Goal: Task Accomplishment & Management: Complete application form

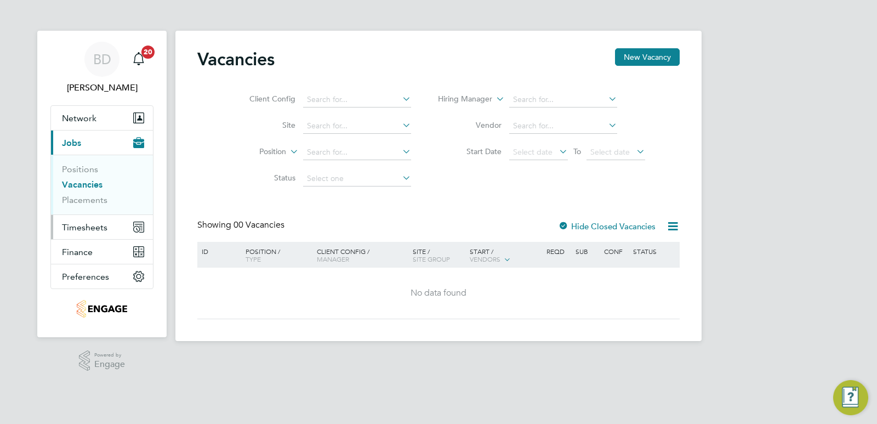
click at [106, 225] on span "Timesheets" at bounding box center [84, 227] width 45 height 10
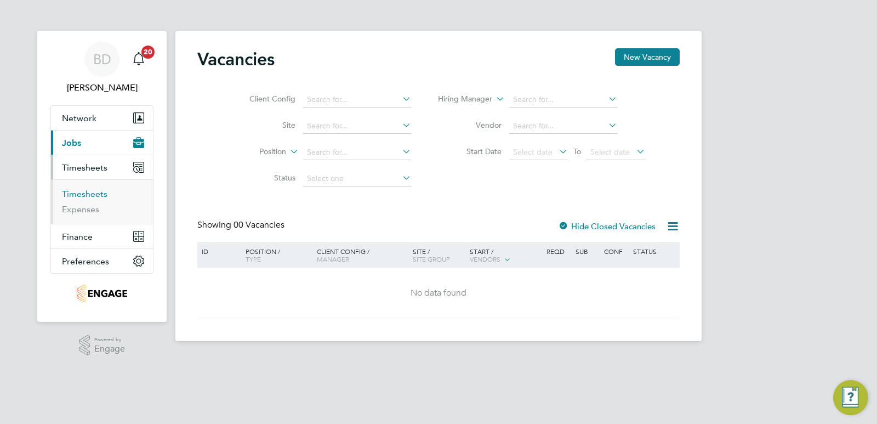
click at [91, 191] on link "Timesheets" at bounding box center [84, 194] width 45 height 10
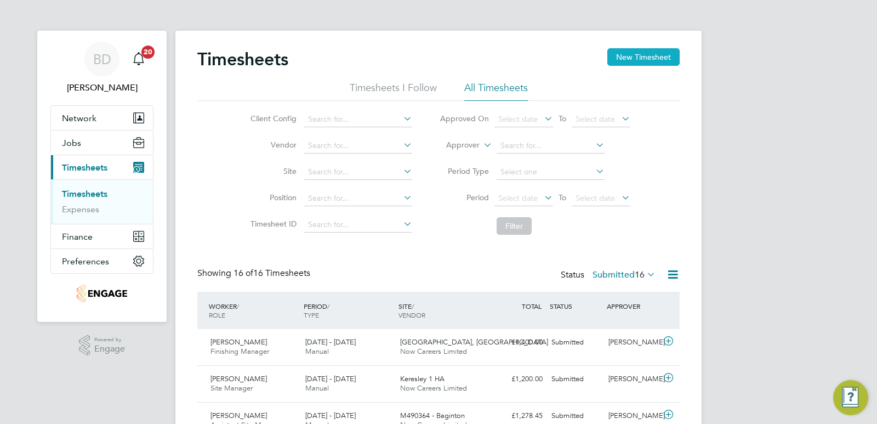
click at [643, 59] on button "New Timesheet" at bounding box center [643, 57] width 72 height 18
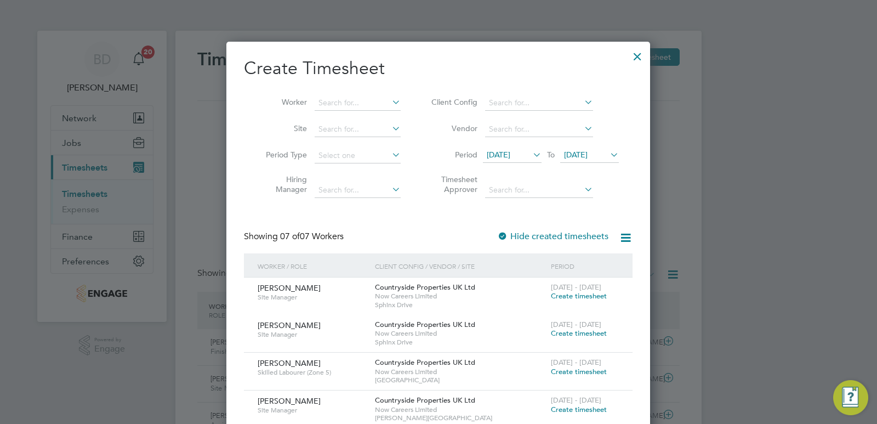
click at [521, 159] on span "[DATE]" at bounding box center [512, 155] width 59 height 15
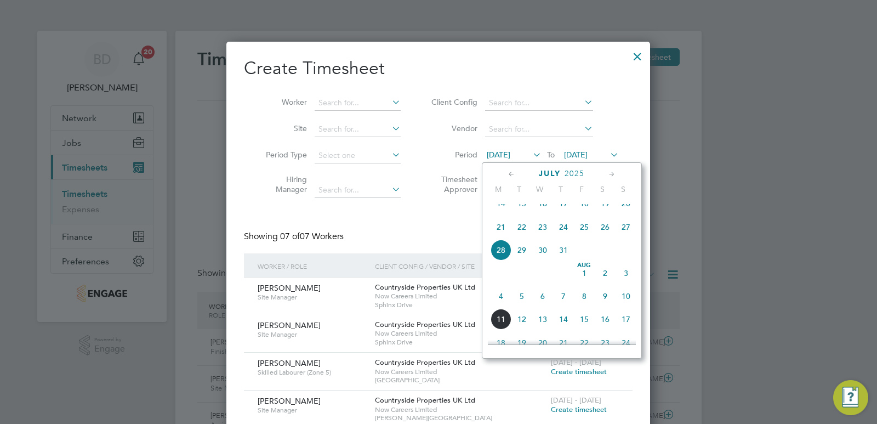
click at [500, 305] on span "4" at bounding box center [501, 296] width 21 height 21
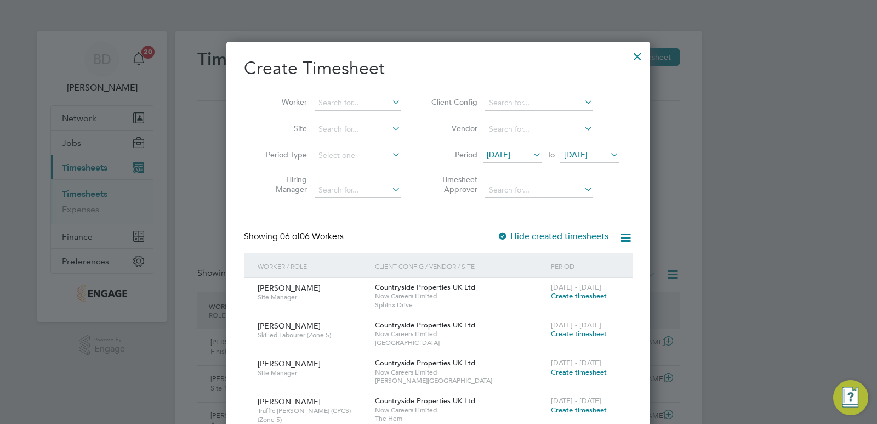
click at [577, 148] on span "[DATE]" at bounding box center [589, 155] width 59 height 15
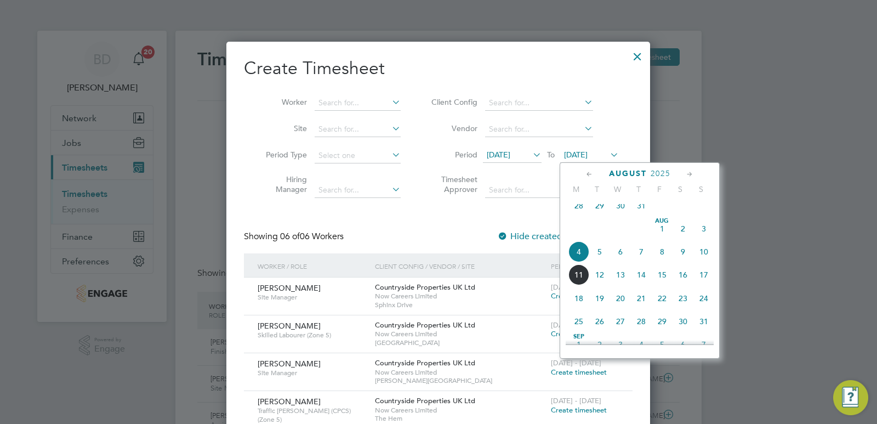
click at [661, 258] on span "8" at bounding box center [662, 251] width 21 height 21
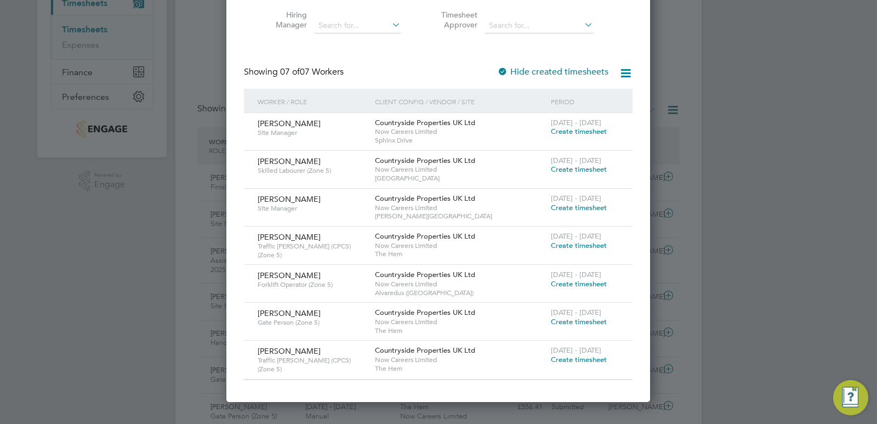
click at [578, 320] on span "Create timesheet" at bounding box center [579, 321] width 56 height 9
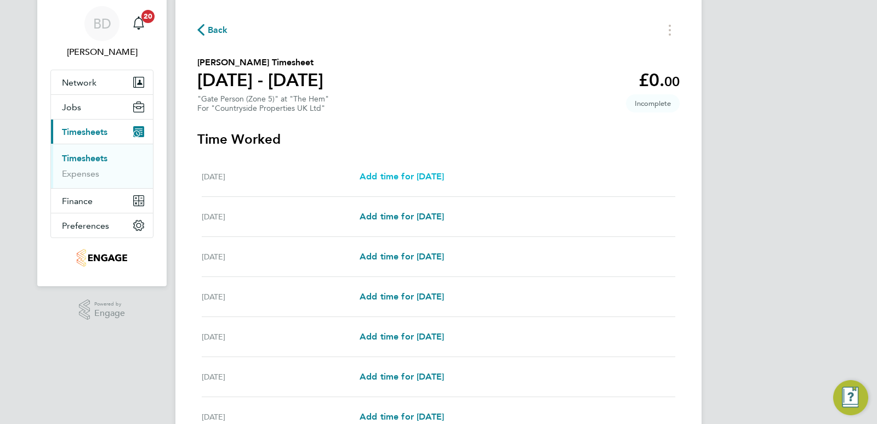
click at [413, 177] on span "Add time for [DATE]" at bounding box center [402, 176] width 84 height 10
select select "30"
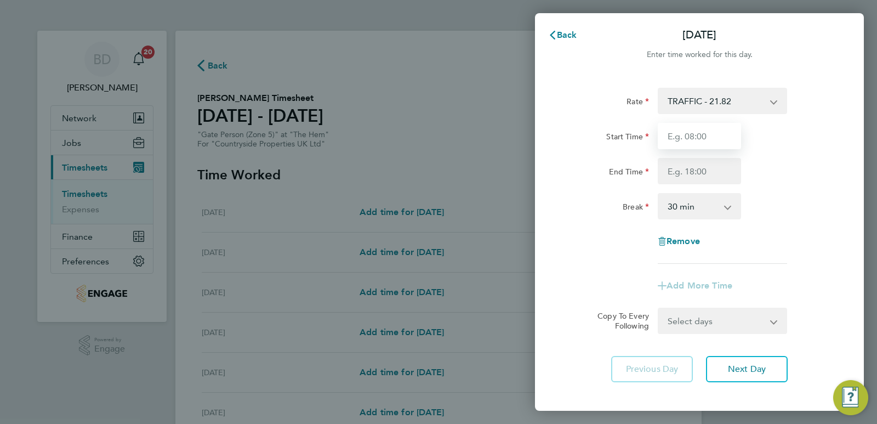
click at [695, 134] on input "Start Time" at bounding box center [699, 136] width 83 height 26
type input "07:00"
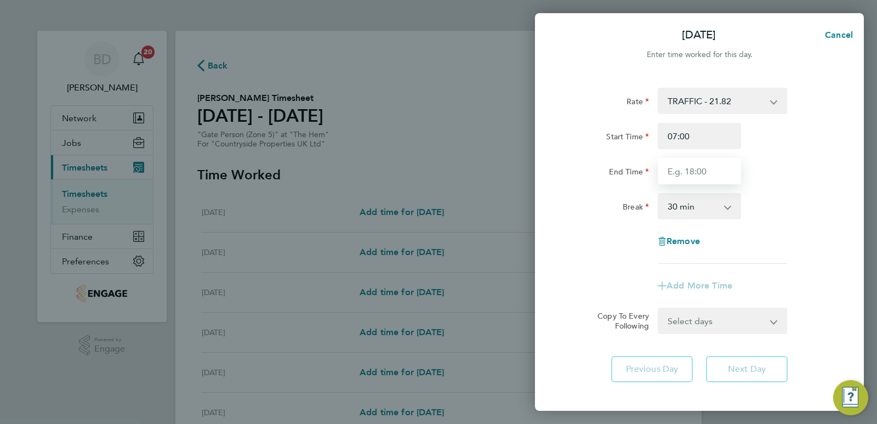
click at [704, 170] on input "End Time" at bounding box center [699, 171] width 83 height 26
click at [813, 206] on div "Break 0 min 15 min 30 min 45 min 60 min 75 min 90 min" at bounding box center [699, 206] width 276 height 26
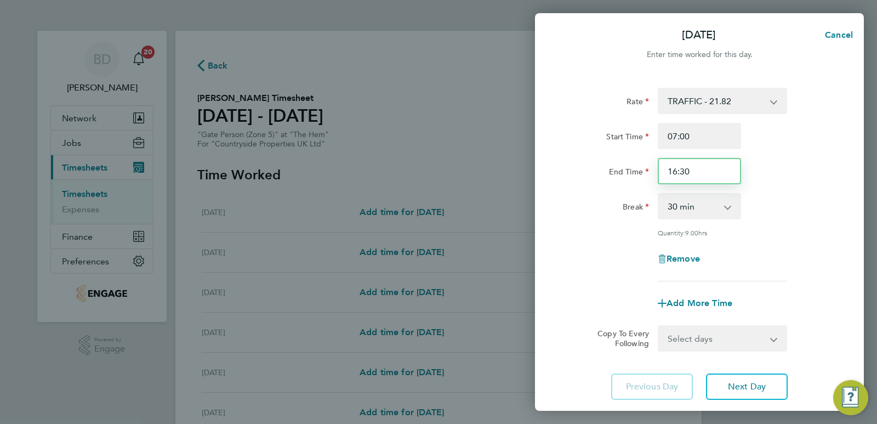
click at [676, 171] on input "16:30" at bounding box center [699, 171] width 83 height 26
type input "17:30"
click at [823, 233] on div "Quantity: 9.00 hrs" at bounding box center [699, 232] width 276 height 9
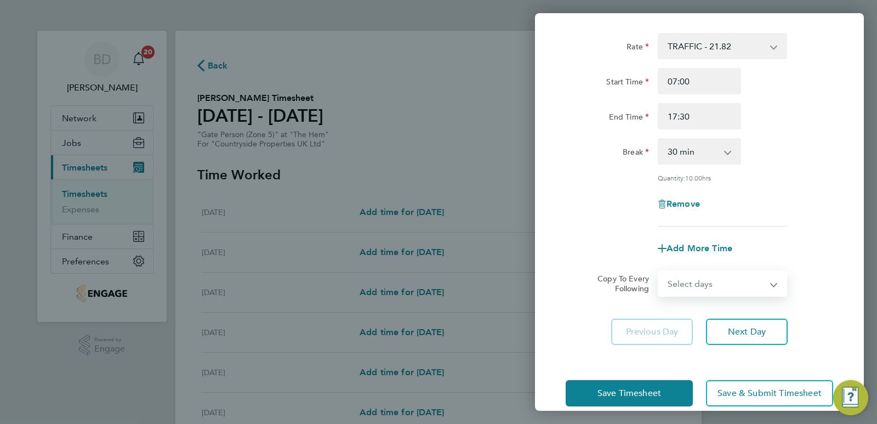
click at [741, 281] on select "Select days Day Weekday (Mon-Fri) Weekend (Sat-Sun) [DATE] [DATE] [DATE] [DATE]…" at bounding box center [716, 283] width 115 height 24
select select "WEEKDAY"
click at [659, 271] on select "Select days Day Weekday (Mon-Fri) Weekend (Sat-Sun) [DATE] [DATE] [DATE] [DATE]…" at bounding box center [716, 283] width 115 height 24
select select "[DATE]"
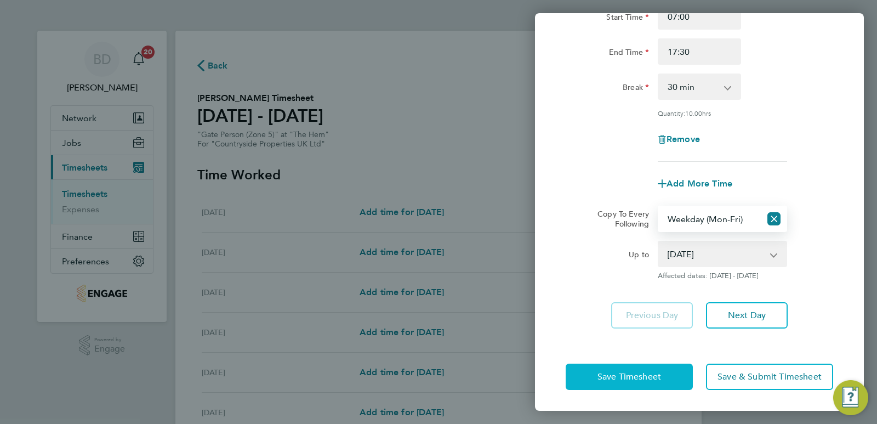
click at [612, 372] on span "Save Timesheet" at bounding box center [629, 376] width 64 height 11
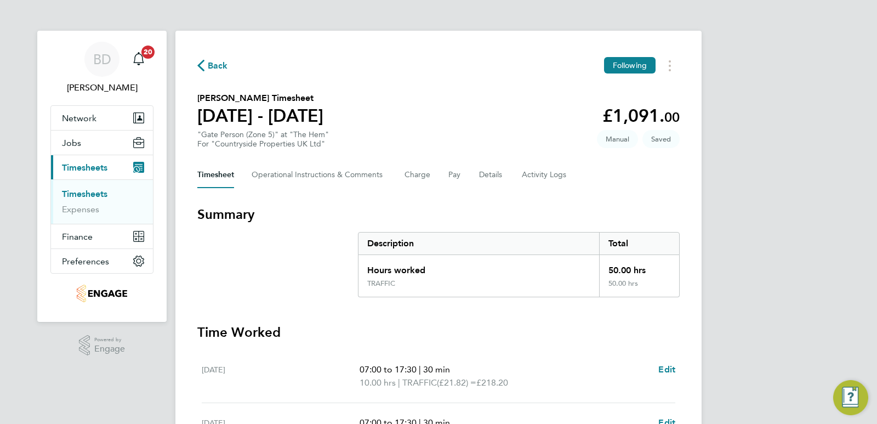
click at [807, 114] on div "BD [PERSON_NAME] Notifications 20 Applications: Network Businesses Sites Worker…" at bounding box center [438, 396] width 877 height 792
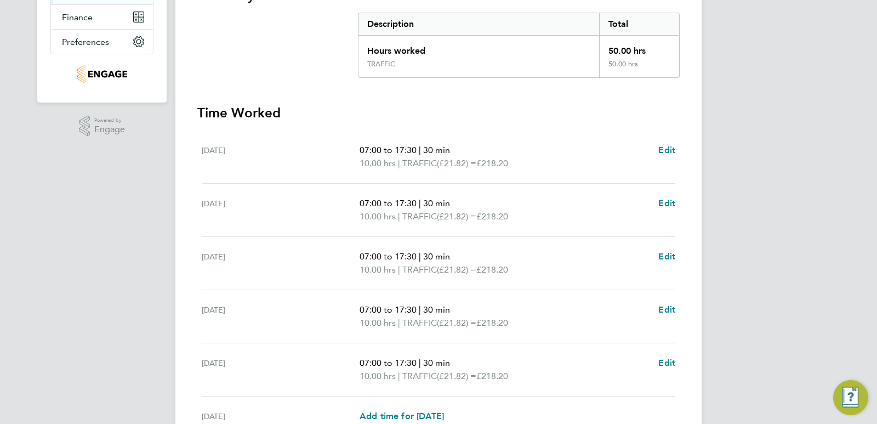
scroll to position [368, 0]
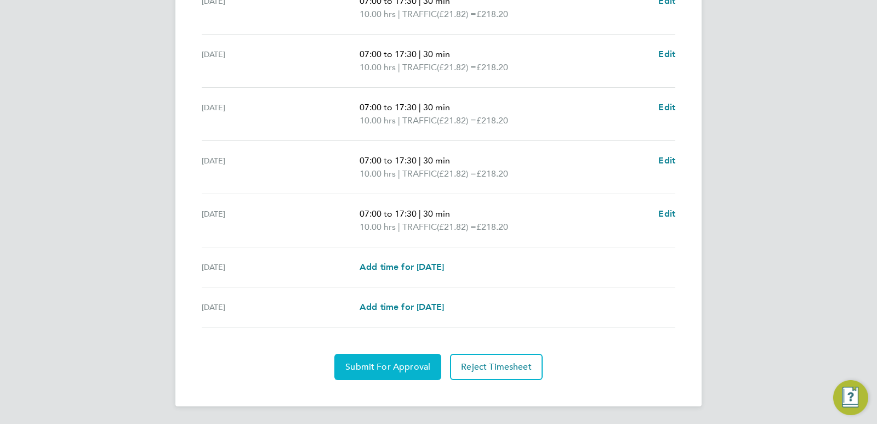
click at [385, 368] on span "Submit For Approval" at bounding box center [387, 366] width 85 height 11
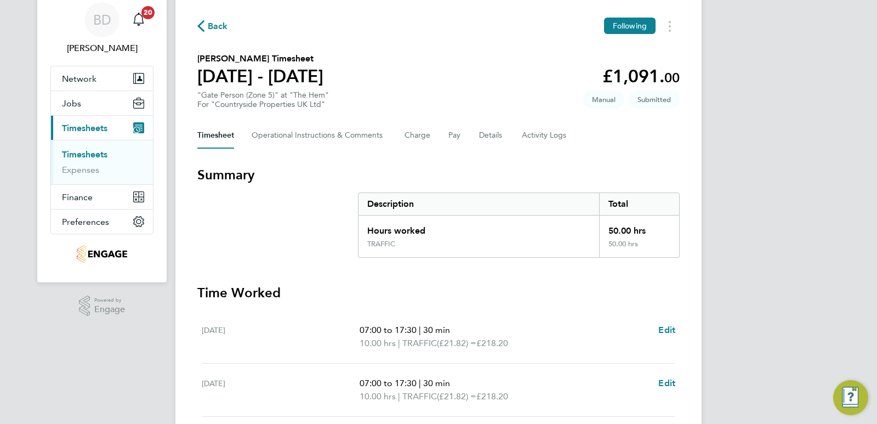
scroll to position [0, 0]
